Goal: Task Accomplishment & Management: Manage account settings

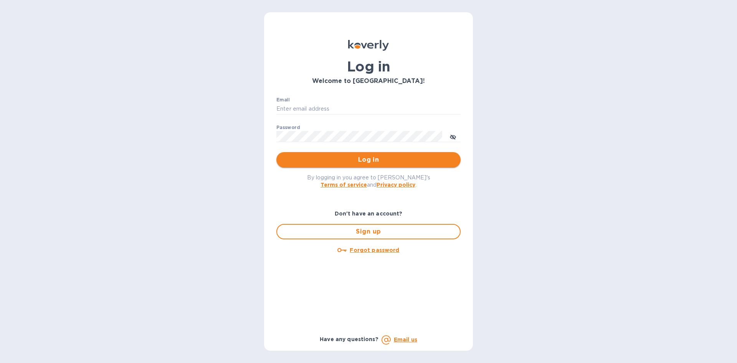
type input "sw@intercodist.com"
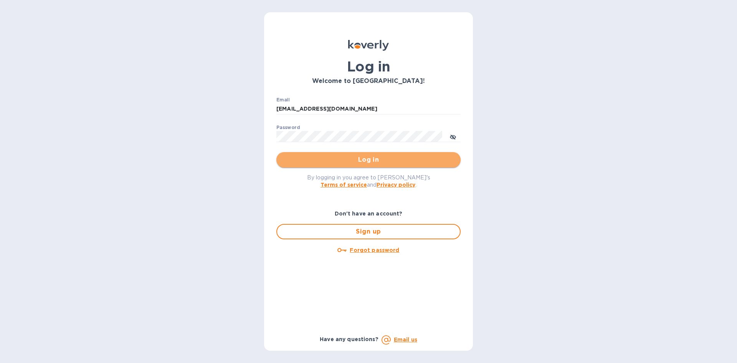
click at [362, 153] on button "Log in" at bounding box center [368, 159] width 184 height 15
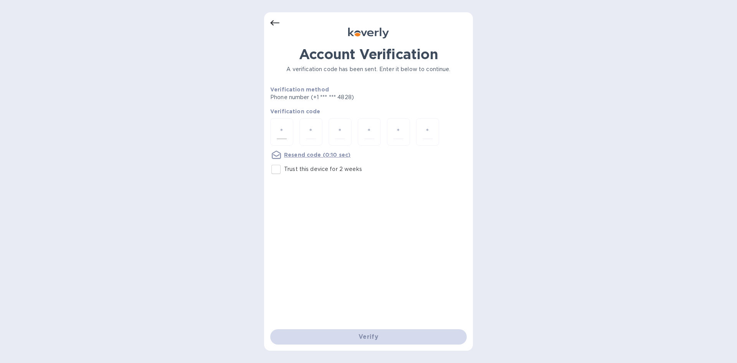
click at [284, 134] on input "number" at bounding box center [282, 132] width 10 height 14
drag, startPoint x: 275, startPoint y: 173, endPoint x: 284, endPoint y: 139, distance: 35.6
click at [276, 172] on input "Trust this device for 2 weeks" at bounding box center [276, 169] width 16 height 16
checkbox input "true"
click at [286, 132] on input "number" at bounding box center [282, 132] width 10 height 14
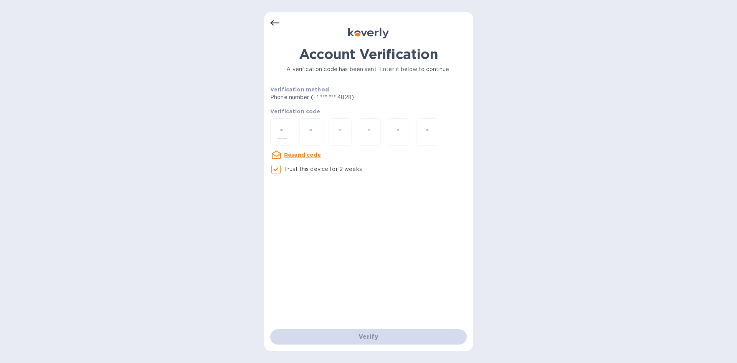
type input "5"
type input "1"
type input "7"
type input "1"
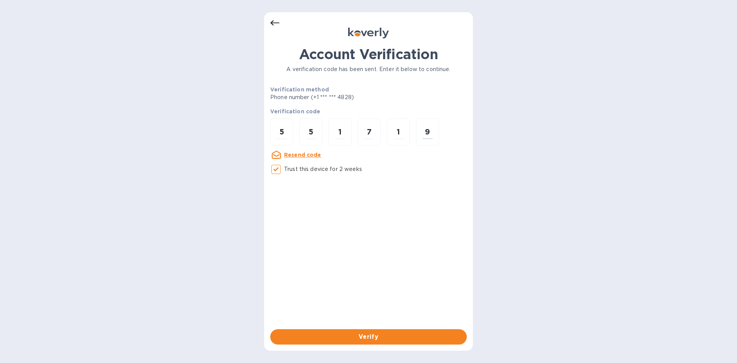
type input "9"
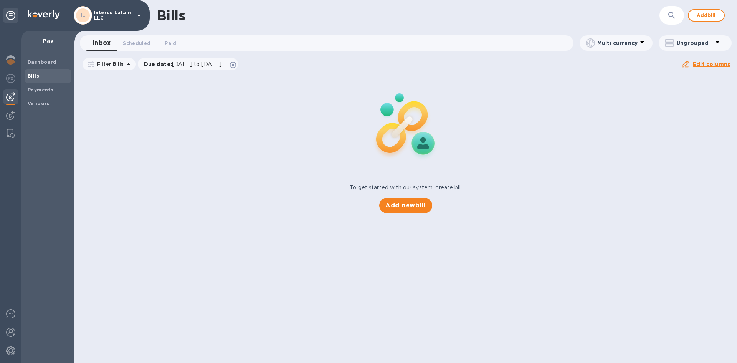
click at [0, 56] on div at bounding box center [10, 197] width 21 height 332
click at [5, 56] on div at bounding box center [10, 60] width 15 height 17
